Goal: Transaction & Acquisition: Book appointment/travel/reservation

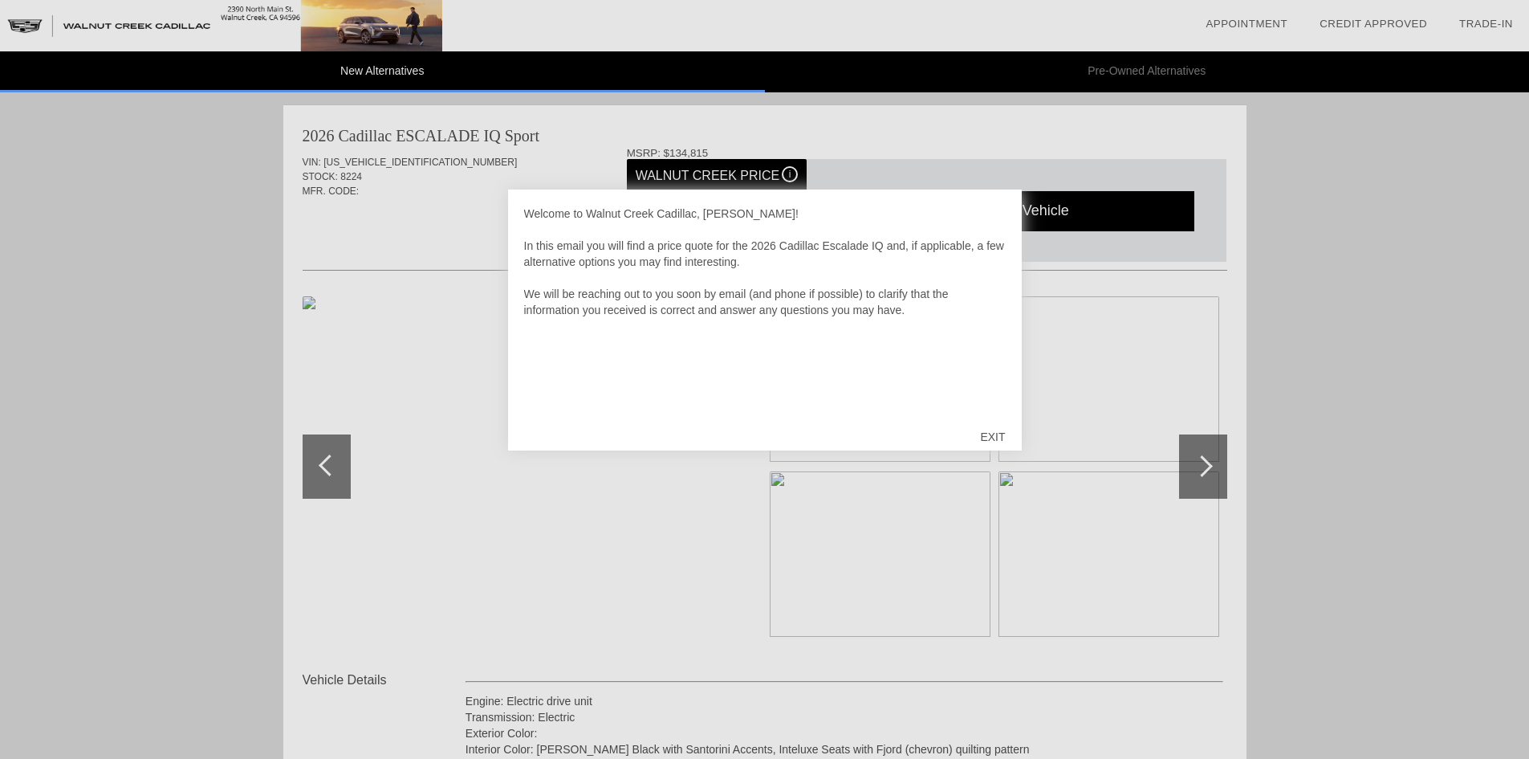
click at [995, 434] on div "EXIT" at bounding box center [992, 437] width 57 height 48
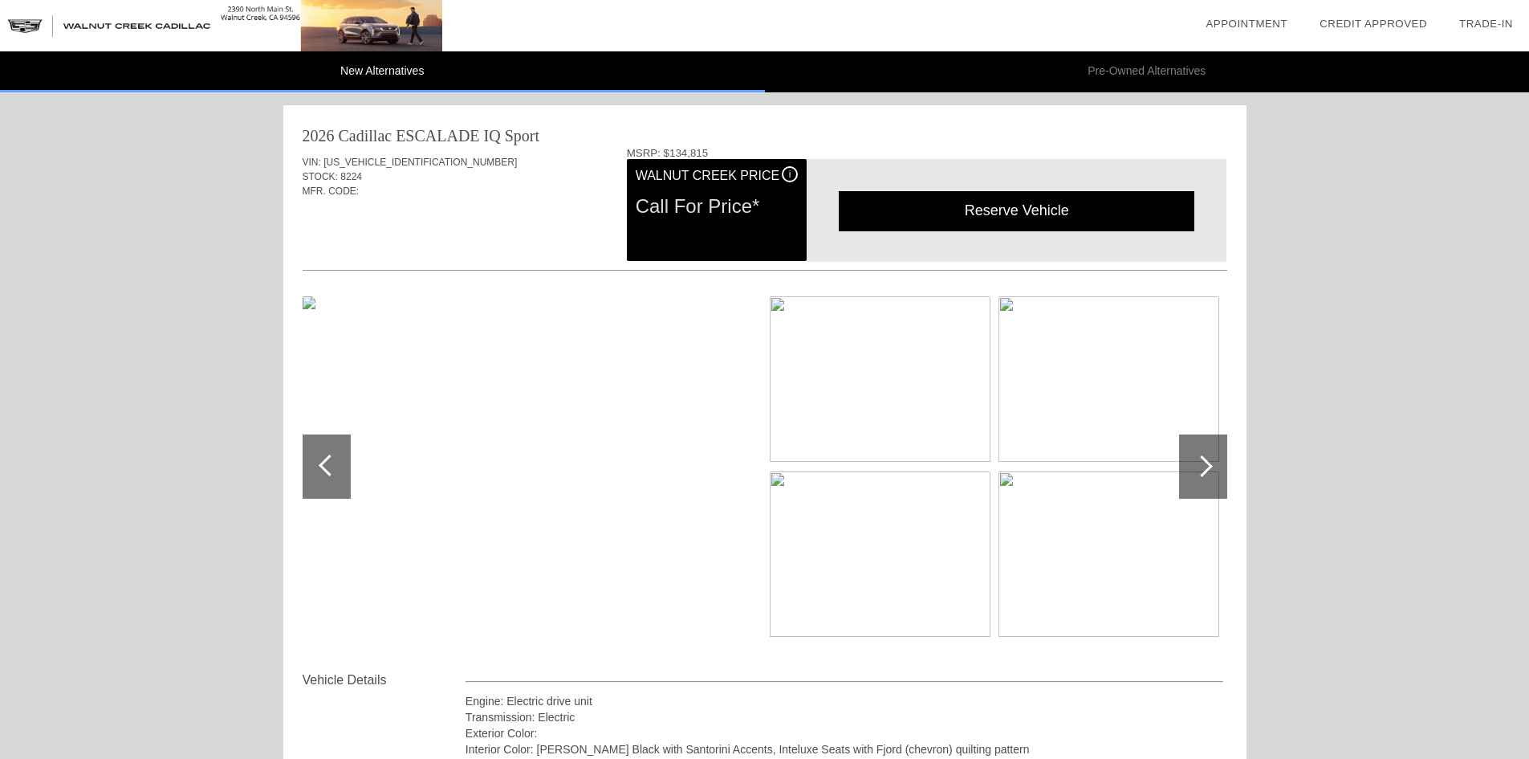
click at [1197, 451] on div at bounding box center [1203, 466] width 48 height 64
click at [996, 214] on div "Reserve Vehicle" at bounding box center [1017, 210] width 356 height 39
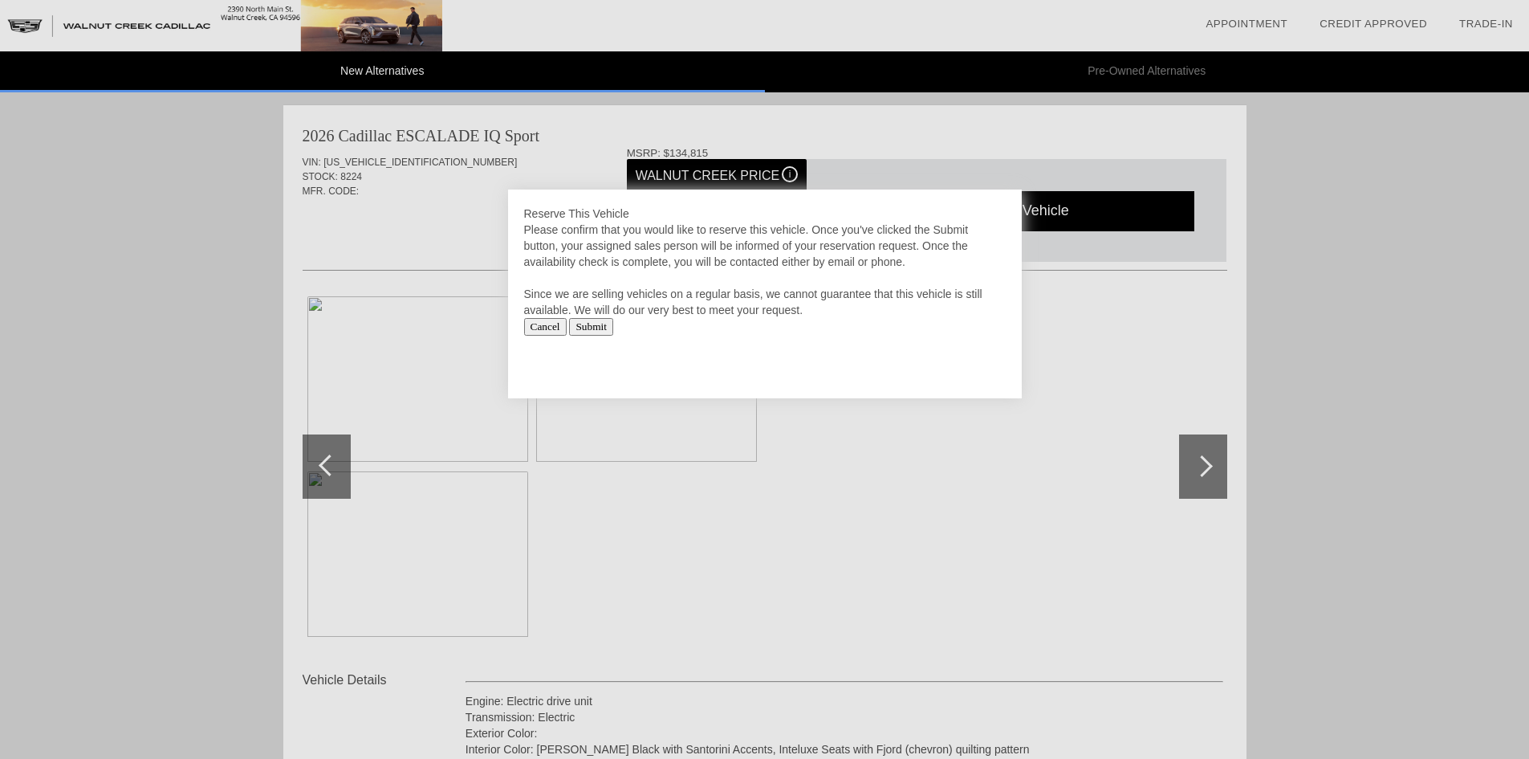
click at [1403, 23] on link "Credit Approved" at bounding box center [1374, 24] width 108 height 12
click at [1369, 29] on link "Credit Approved" at bounding box center [1374, 24] width 108 height 12
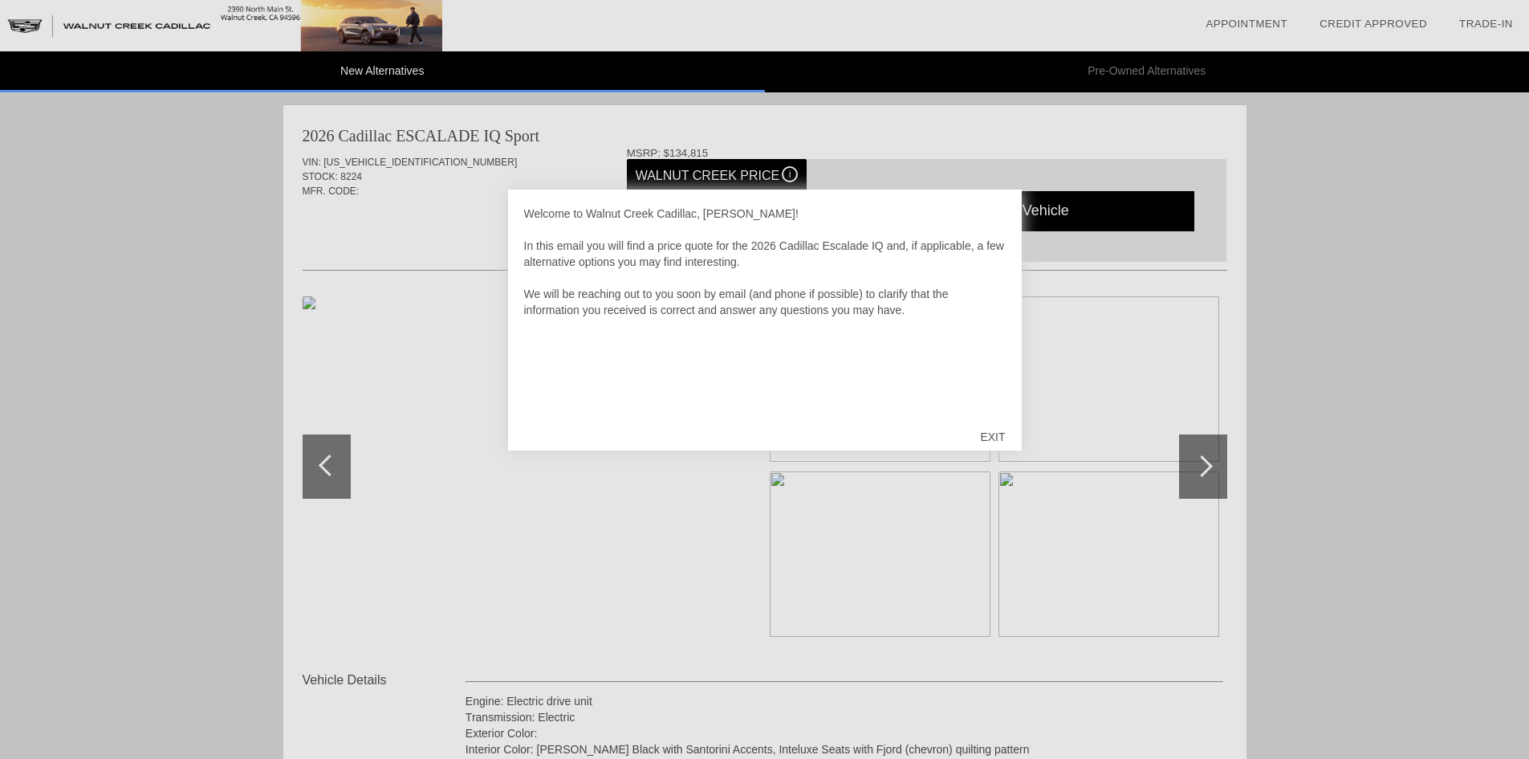
click at [986, 437] on div "EXIT" at bounding box center [992, 437] width 57 height 48
